Goal: Task Accomplishment & Management: Complete application form

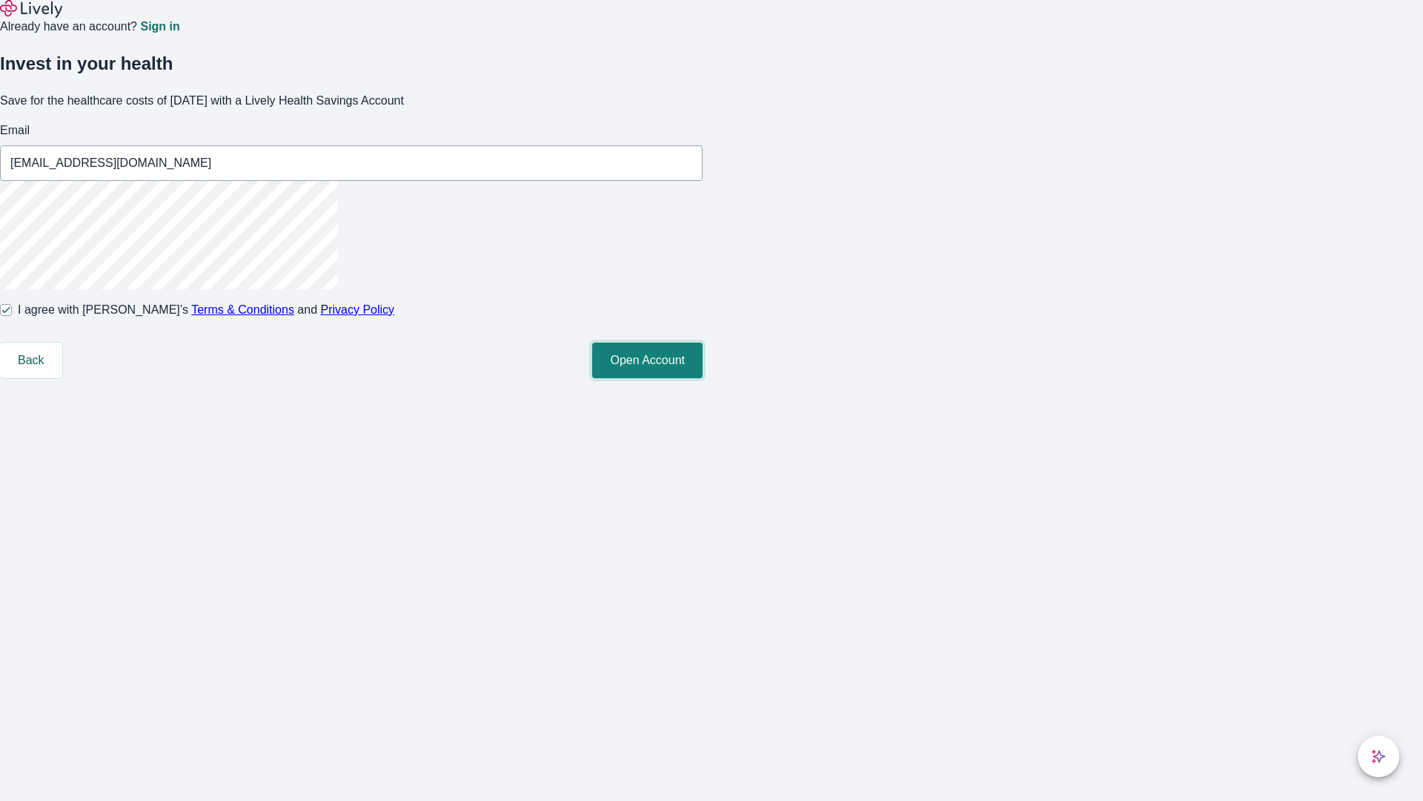
click at [703, 378] on button "Open Account" at bounding box center [647, 360] width 110 height 36
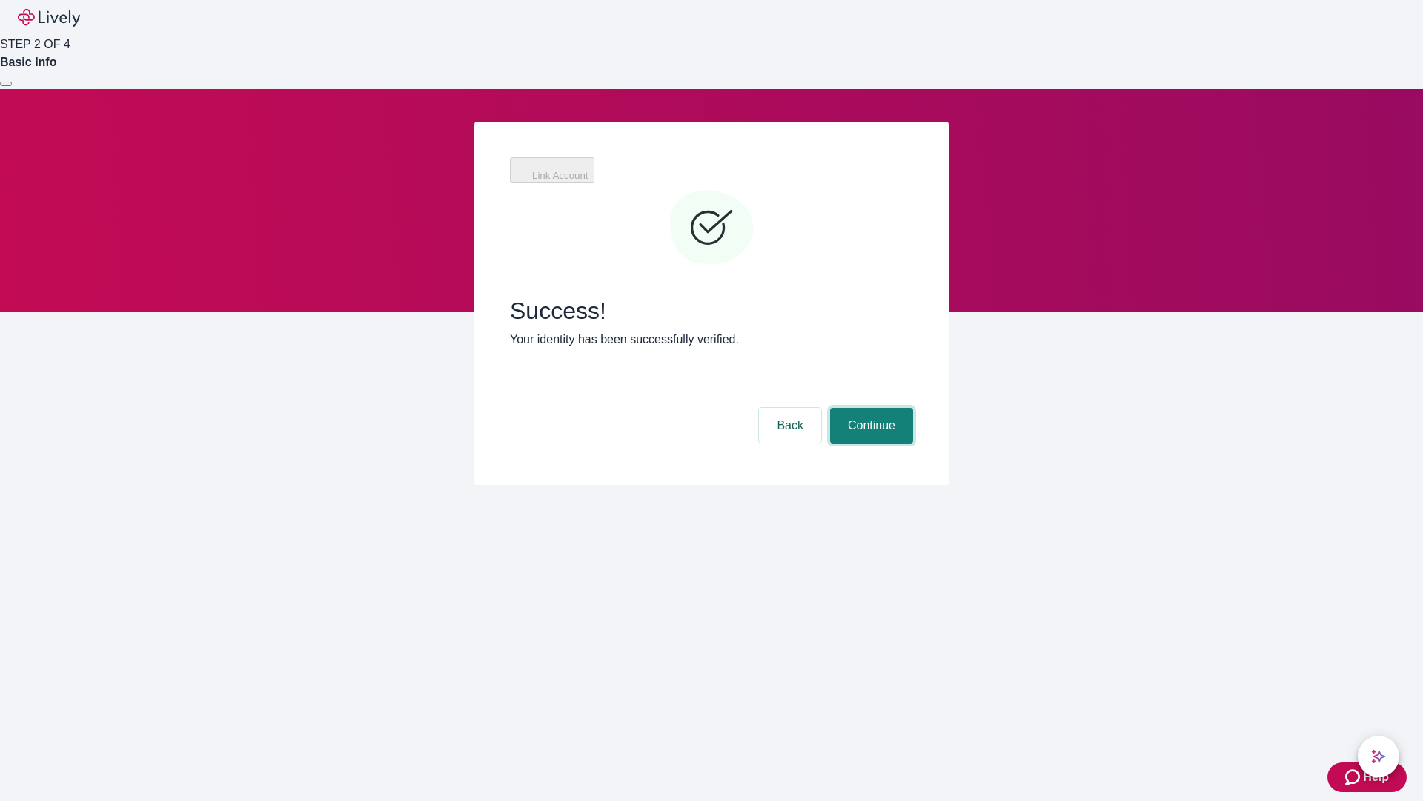
click at [870, 408] on button "Continue" at bounding box center [871, 426] width 83 height 36
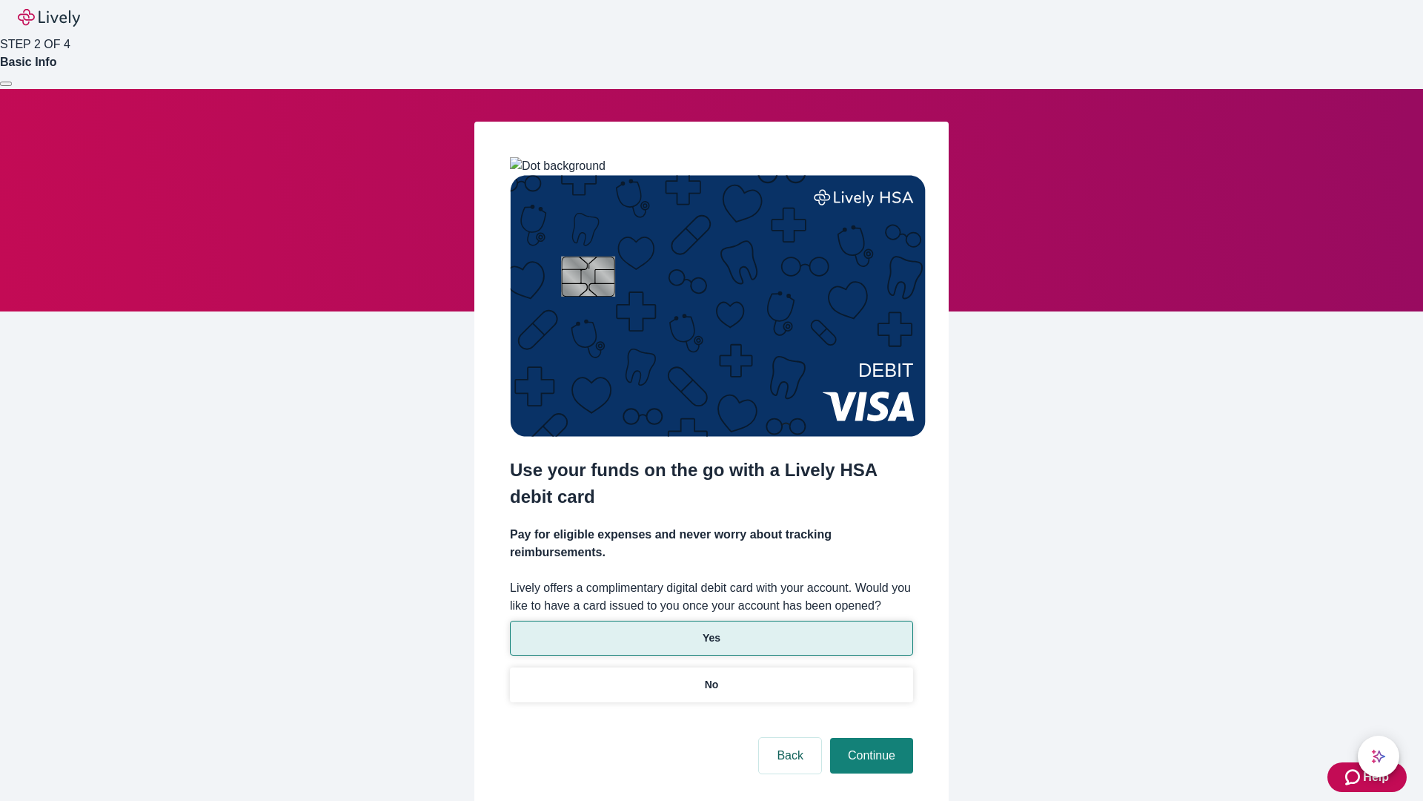
click at [711, 630] on p "Yes" at bounding box center [712, 638] width 18 height 16
click at [870, 738] on button "Continue" at bounding box center [871, 756] width 83 height 36
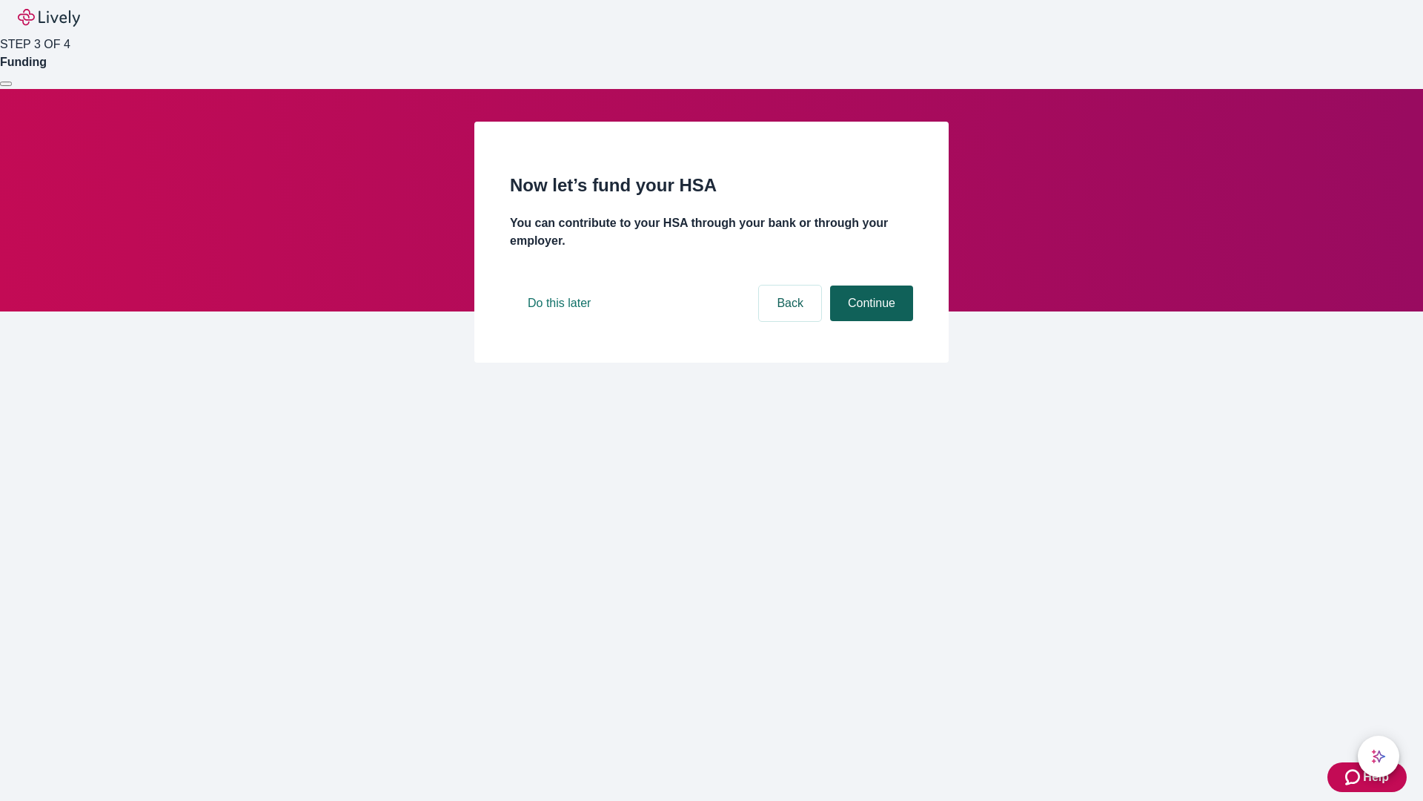
click at [870, 321] on button "Continue" at bounding box center [871, 303] width 83 height 36
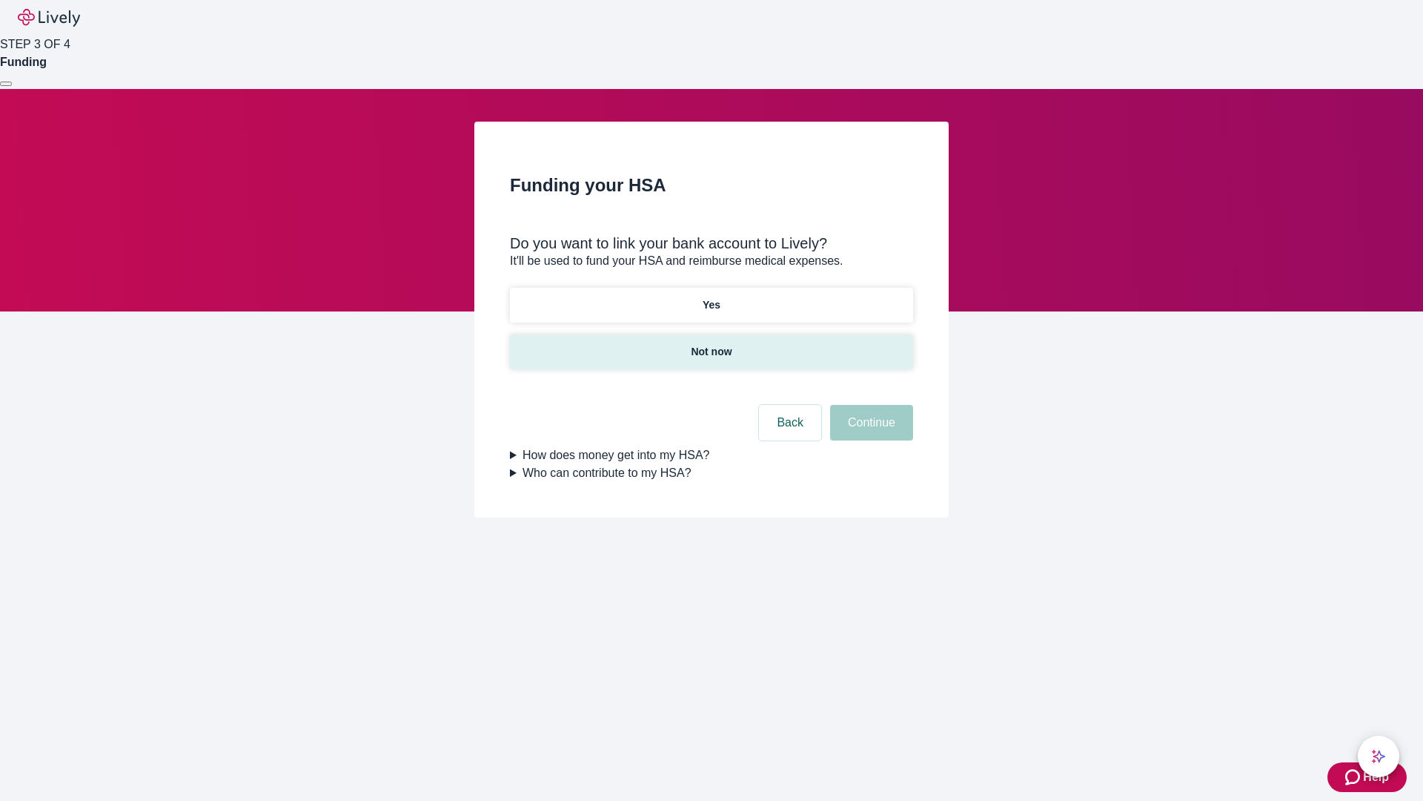
click at [711, 344] on p "Not now" at bounding box center [711, 352] width 41 height 16
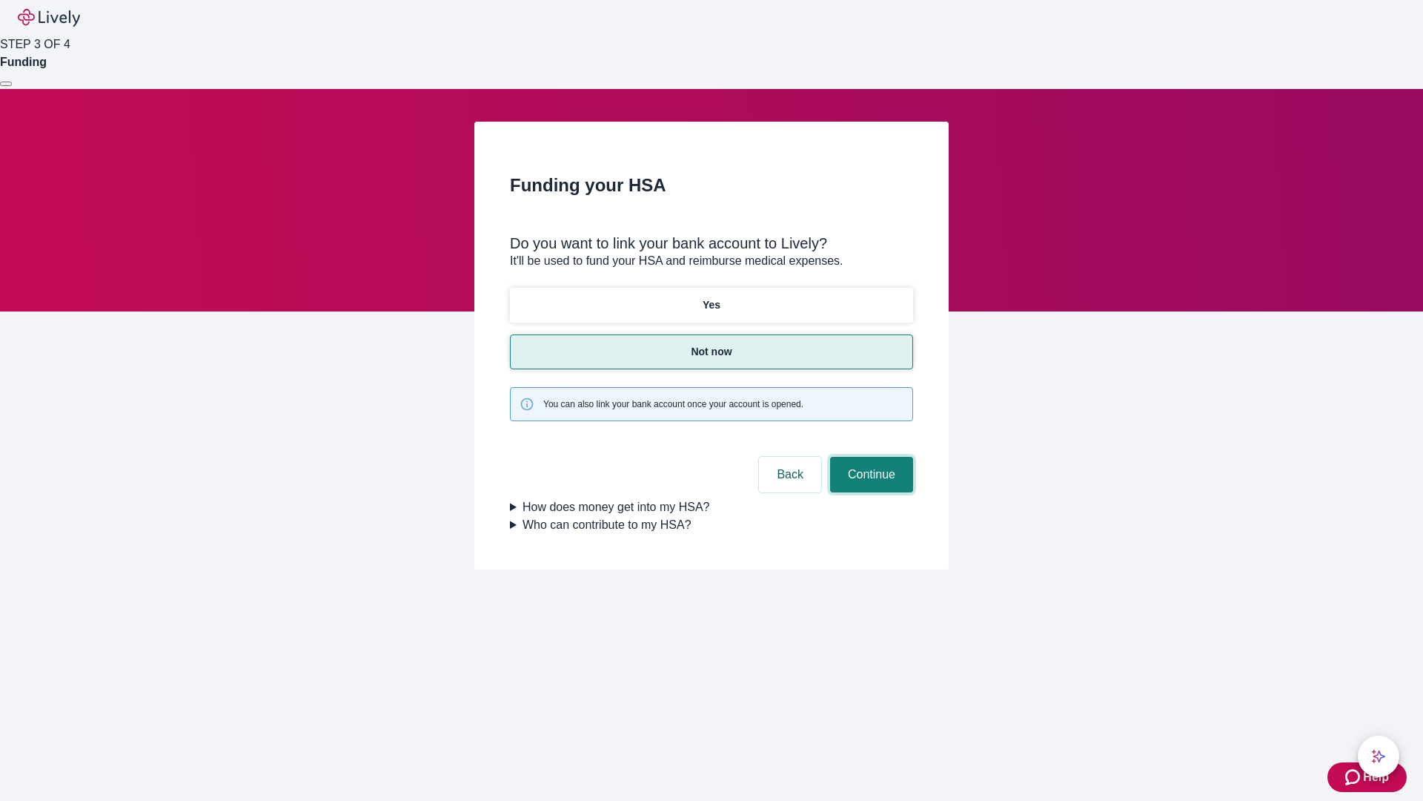
click at [870, 457] on button "Continue" at bounding box center [871, 475] width 83 height 36
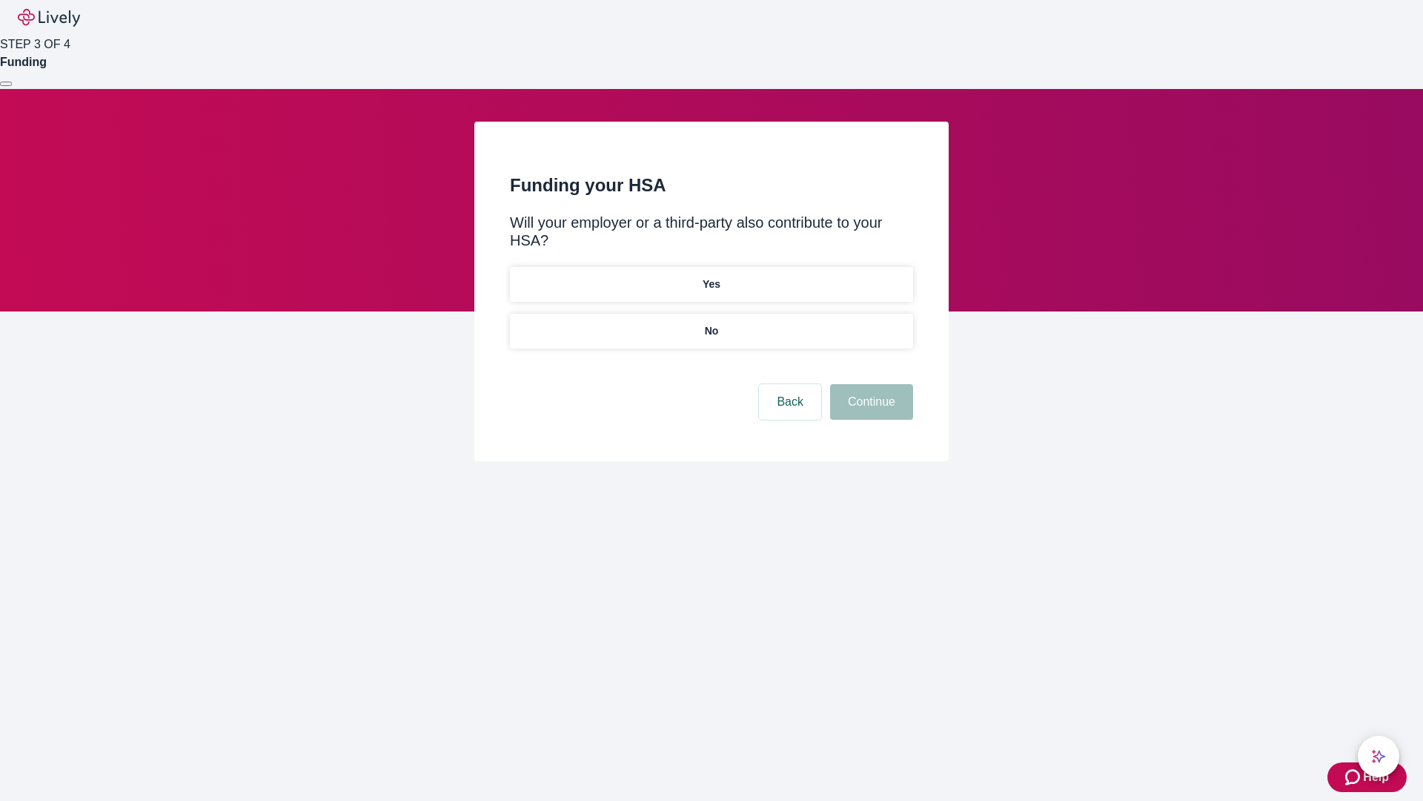
click at [711, 323] on p "No" at bounding box center [712, 331] width 14 height 16
click at [870, 384] on button "Continue" at bounding box center [871, 402] width 83 height 36
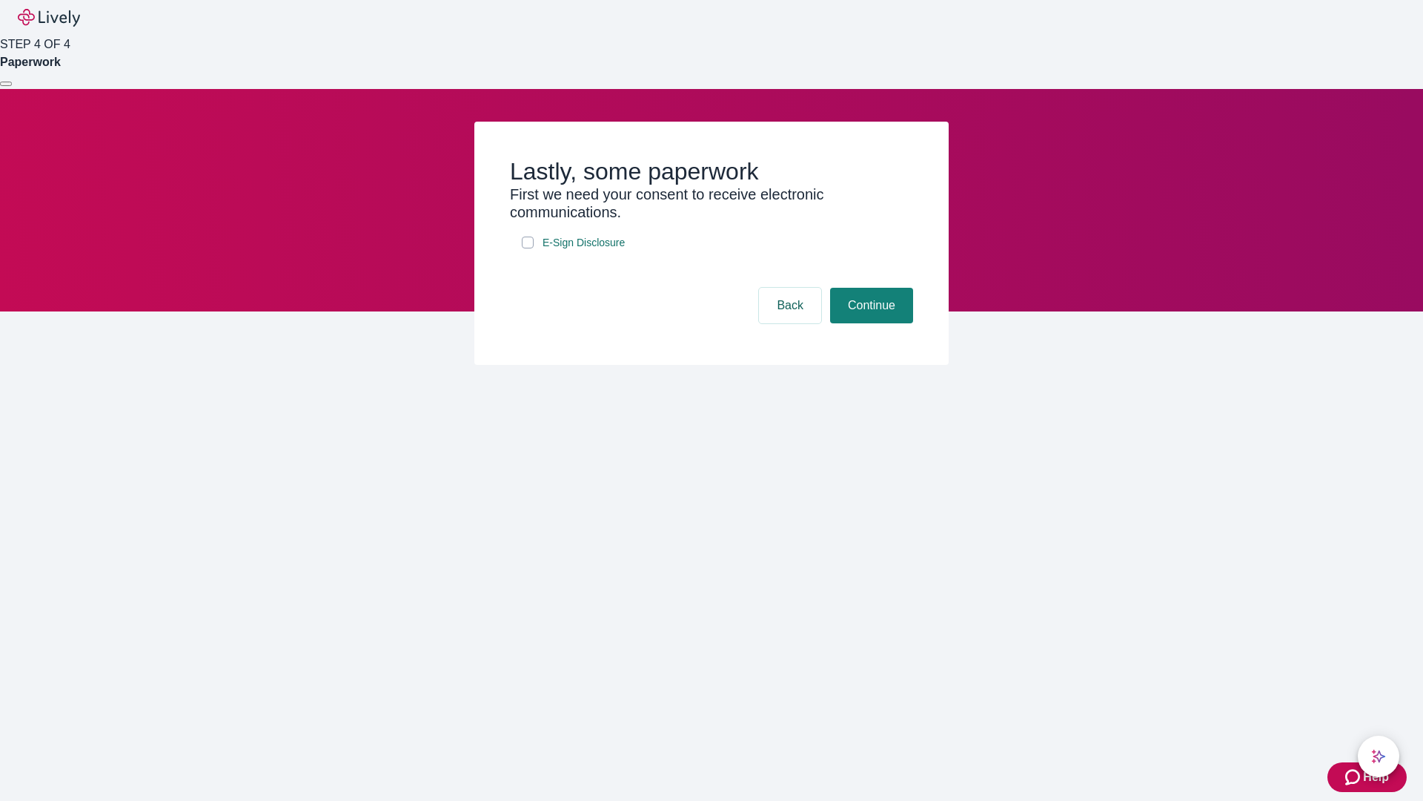
click at [528, 248] on input "E-Sign Disclosure" at bounding box center [528, 242] width 12 height 12
checkbox input "true"
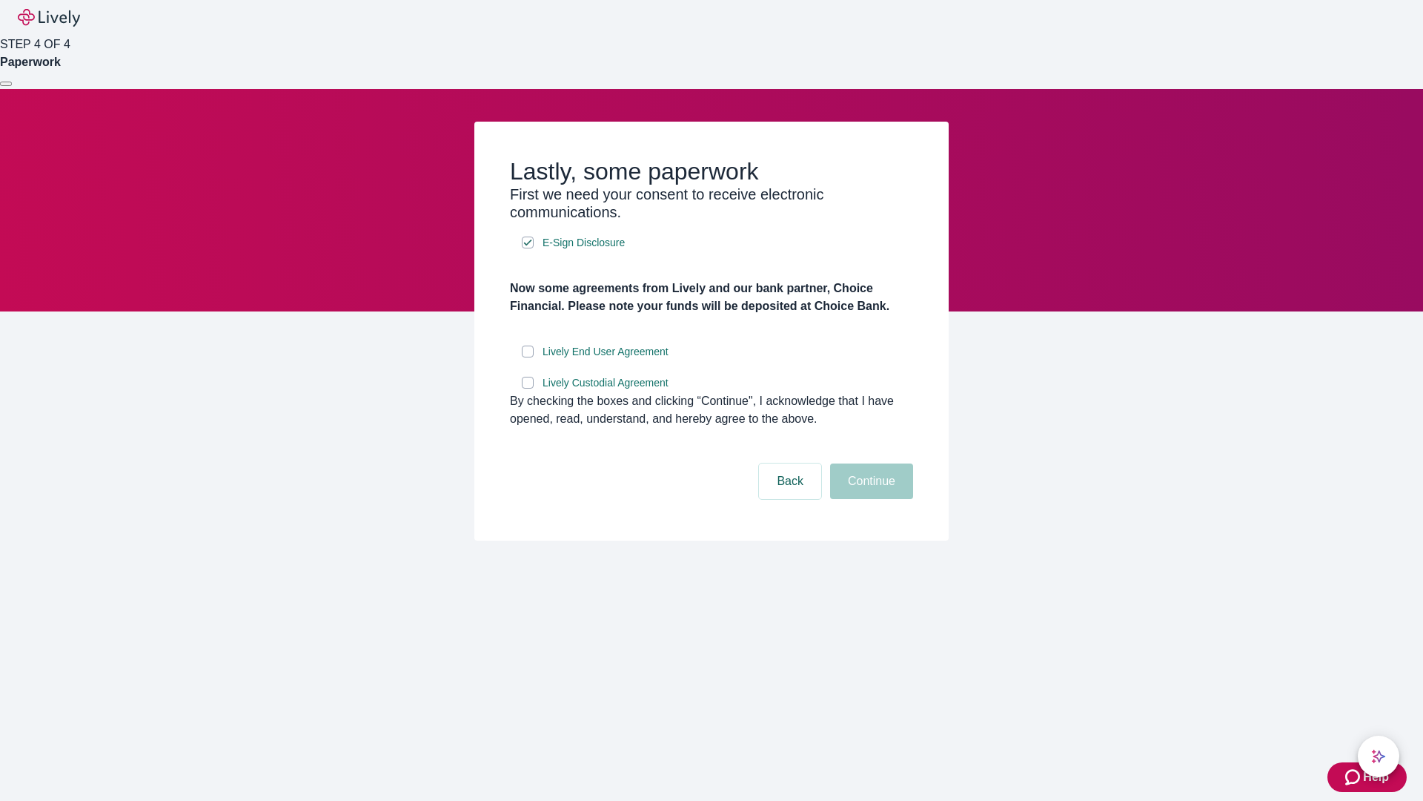
click at [528, 357] on input "Lively End User Agreement" at bounding box center [528, 351] width 12 height 12
checkbox input "true"
click at [528, 388] on input "Lively Custodial Agreement" at bounding box center [528, 383] width 12 height 12
checkbox input "true"
click at [870, 499] on button "Continue" at bounding box center [871, 481] width 83 height 36
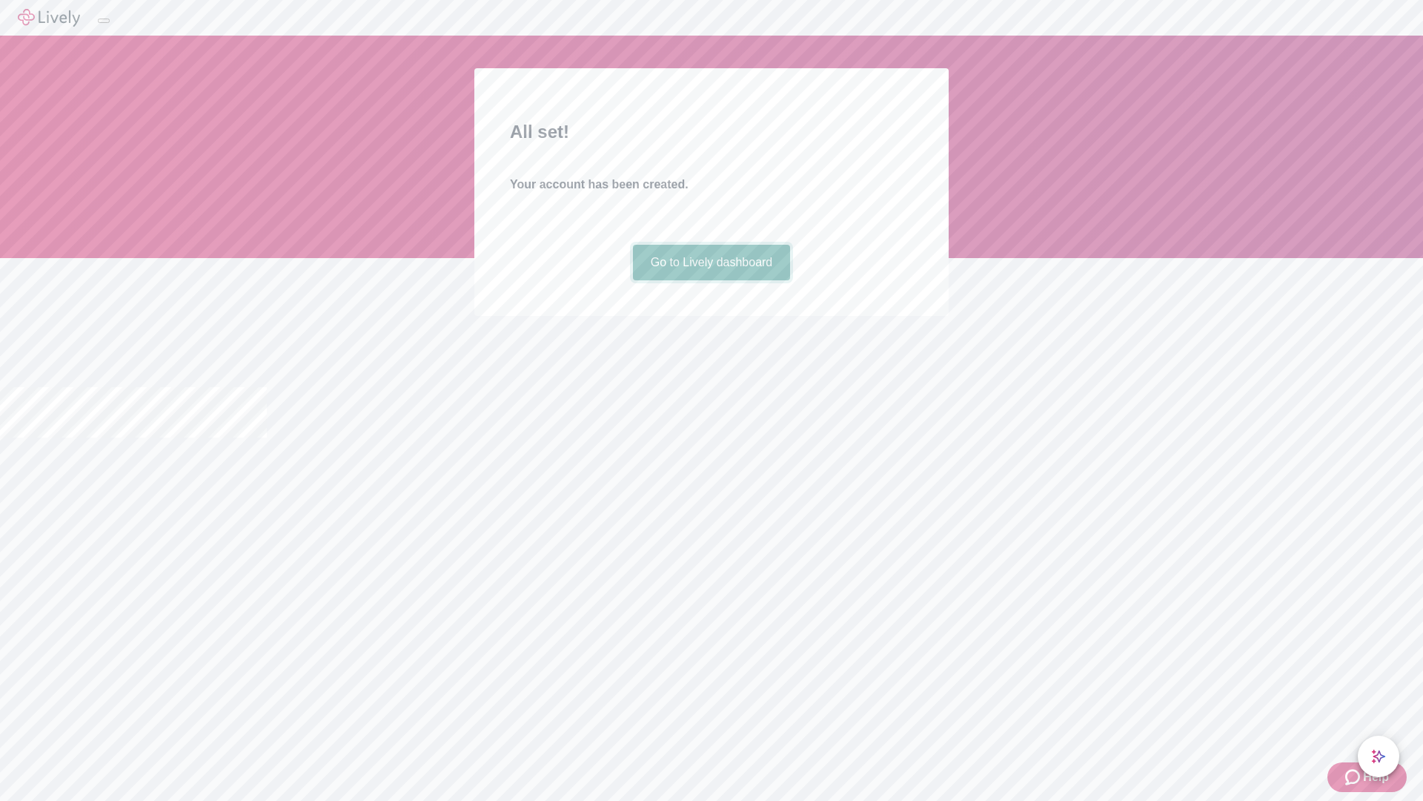
click at [711, 280] on link "Go to Lively dashboard" at bounding box center [712, 263] width 158 height 36
